Goal: Information Seeking & Learning: Find specific fact

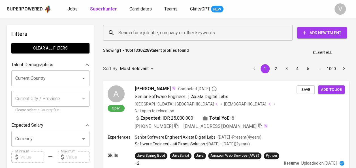
click at [129, 33] on input "Search for a job title, company or other keywords" at bounding box center [199, 32] width 165 height 11
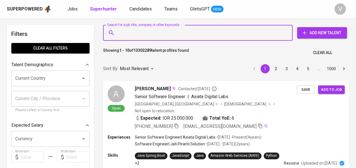
paste input "Lyzia F. Kunandar"
type input "Lyzia F. Kunandar"
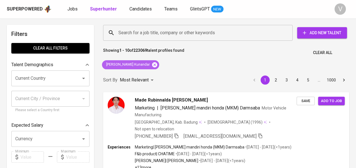
click at [152, 66] on icon at bounding box center [154, 64] width 5 height 5
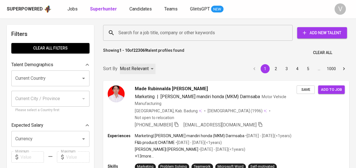
click at [139, 67] on p "Most Relevant" at bounding box center [134, 68] width 29 height 7
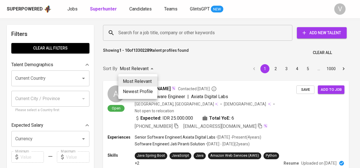
click at [161, 32] on div at bounding box center [180, 84] width 360 height 168
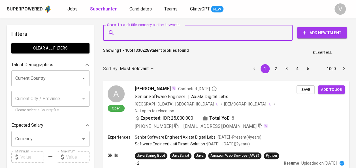
click at [161, 32] on input "Search for a job title, company or other keywords" at bounding box center [199, 32] width 165 height 11
paste input "Mangasi Tongam"
type input "Mangasi Tongam"
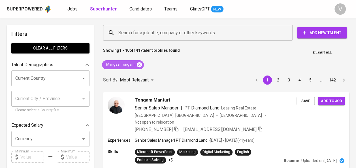
click at [139, 65] on icon at bounding box center [139, 65] width 6 height 6
click at [133, 34] on input "Search for a job title, company or other keywords" at bounding box center [199, 32] width 165 height 11
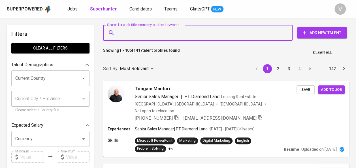
click at [133, 34] on input "Search for a job title, company or other keywords" at bounding box center [199, 32] width 165 height 11
paste input "[PERSON_NAME]"
type input "[PERSON_NAME]"
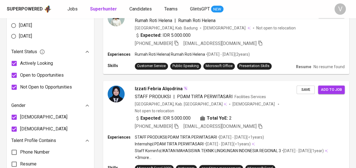
scroll to position [165, 0]
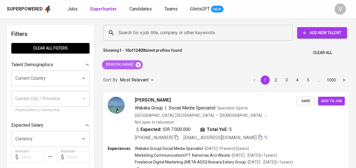
click at [141, 65] on icon at bounding box center [138, 65] width 6 height 6
click at [133, 33] on input "Search for a job title, company or other keywords" at bounding box center [199, 32] width 165 height 11
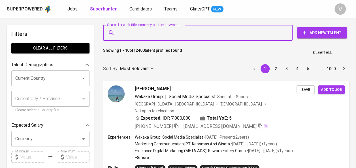
click at [133, 33] on input "Search for a job title, company or other keywords" at bounding box center [199, 32] width 165 height 11
paste input "[PERSON_NAME]"
type input "[PERSON_NAME]"
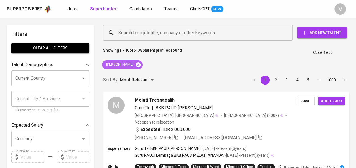
click at [141, 63] on icon at bounding box center [138, 64] width 5 height 5
click at [141, 33] on input "Search for a job title, company or other keywords" at bounding box center [199, 32] width 165 height 11
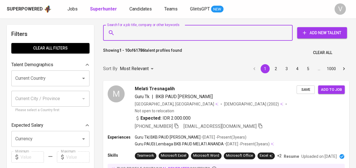
paste input "[PERSON_NAME]"
click at [127, 33] on input "Search for a job title, company or other keywords" at bounding box center [199, 32] width 165 height 11
paste input "[PERSON_NAME]"
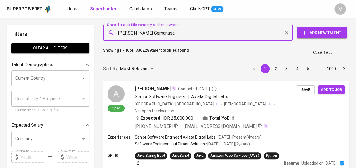
paste input "[PERSON_NAME] Perwitasari"
type input "[PERSON_NAME] Perwitasari"
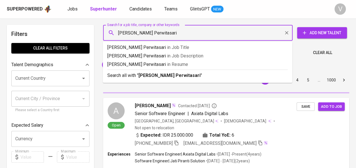
drag, startPoint x: 202, startPoint y: 35, endPoint x: 159, endPoint y: 33, distance: 43.1
click at [159, 33] on input "[PERSON_NAME] Perwitasari" at bounding box center [199, 32] width 165 height 11
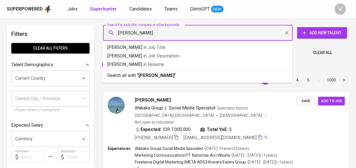
type input "[PERSON_NAME]"
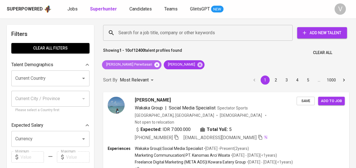
click at [159, 65] on icon at bounding box center [156, 64] width 5 height 5
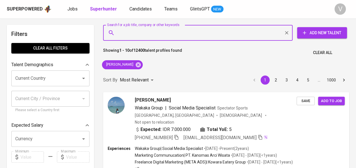
click at [141, 33] on input "Search for a job title, company or other keywords" at bounding box center [199, 32] width 165 height 11
paste input "[PERSON_NAME] Perwitasari"
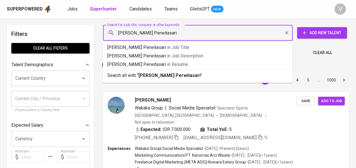
drag, startPoint x: 161, startPoint y: 35, endPoint x: 225, endPoint y: 20, distance: 66.2
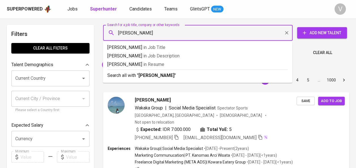
type input "[PERSON_NAME]"
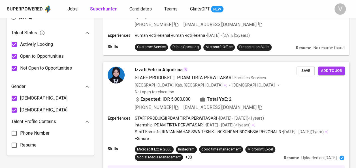
scroll to position [337, 0]
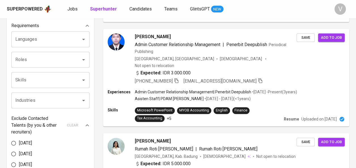
scroll to position [188, 0]
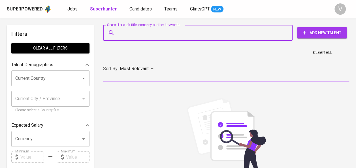
click at [142, 38] on input "Search for a job title, company or other keywords" at bounding box center [199, 32] width 165 height 11
paste input "[EMAIL_ADDRESS][DOMAIN_NAME]"
type input "[EMAIL_ADDRESS][DOMAIN_NAME]"
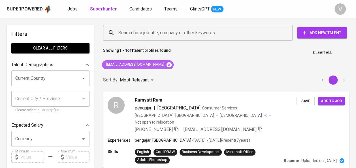
click at [167, 65] on icon at bounding box center [169, 64] width 5 height 5
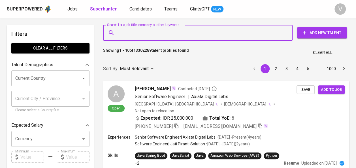
click at [144, 33] on input "Search for a job title, company or other keywords" at bounding box center [199, 32] width 165 height 11
paste input "galangkuncoroadi@gmail.com"
type input "galangkuncoroadi@gmail.com"
